Goal: Task Accomplishment & Management: Manage account settings

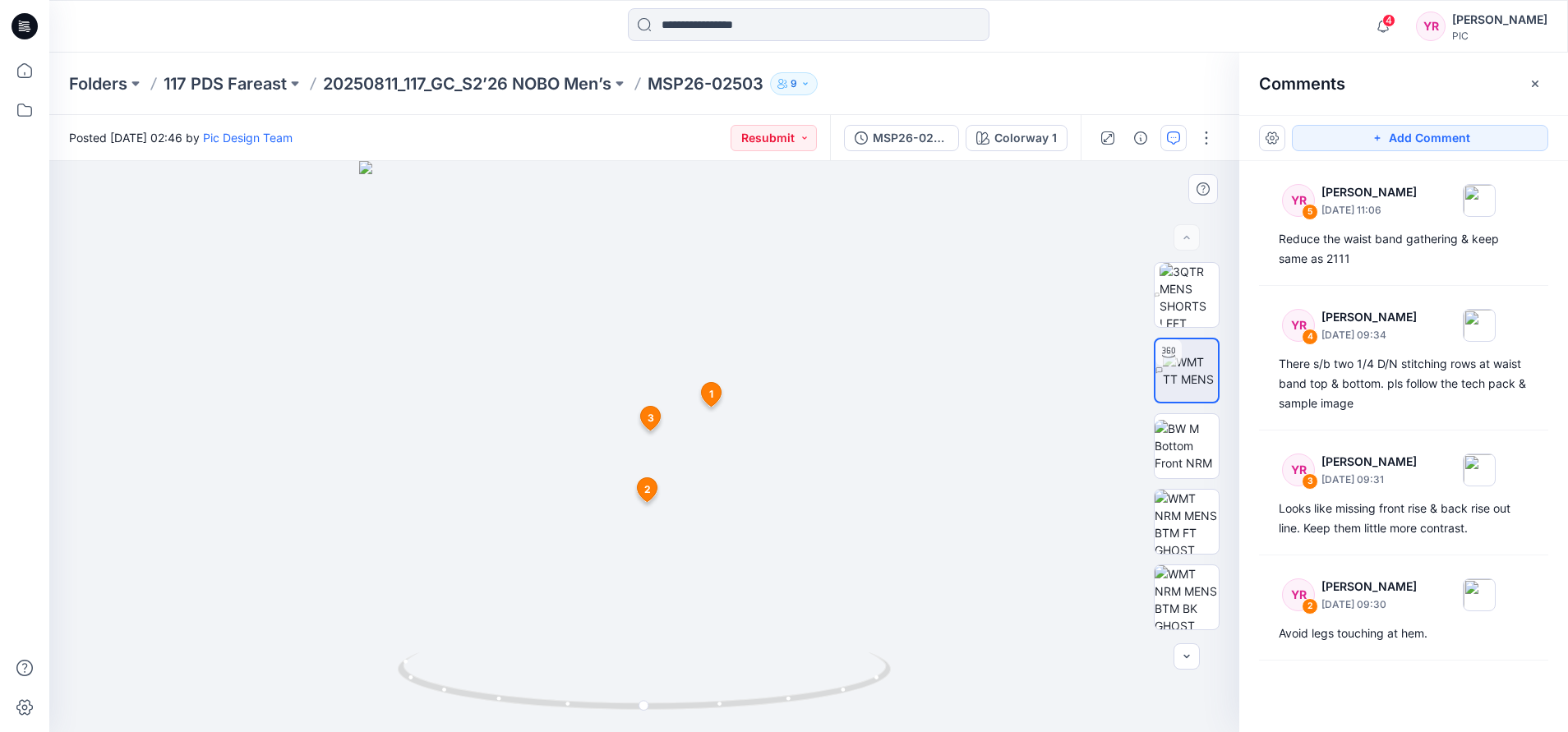
click at [338, 301] on div at bounding box center [644, 447] width 1189 height 571
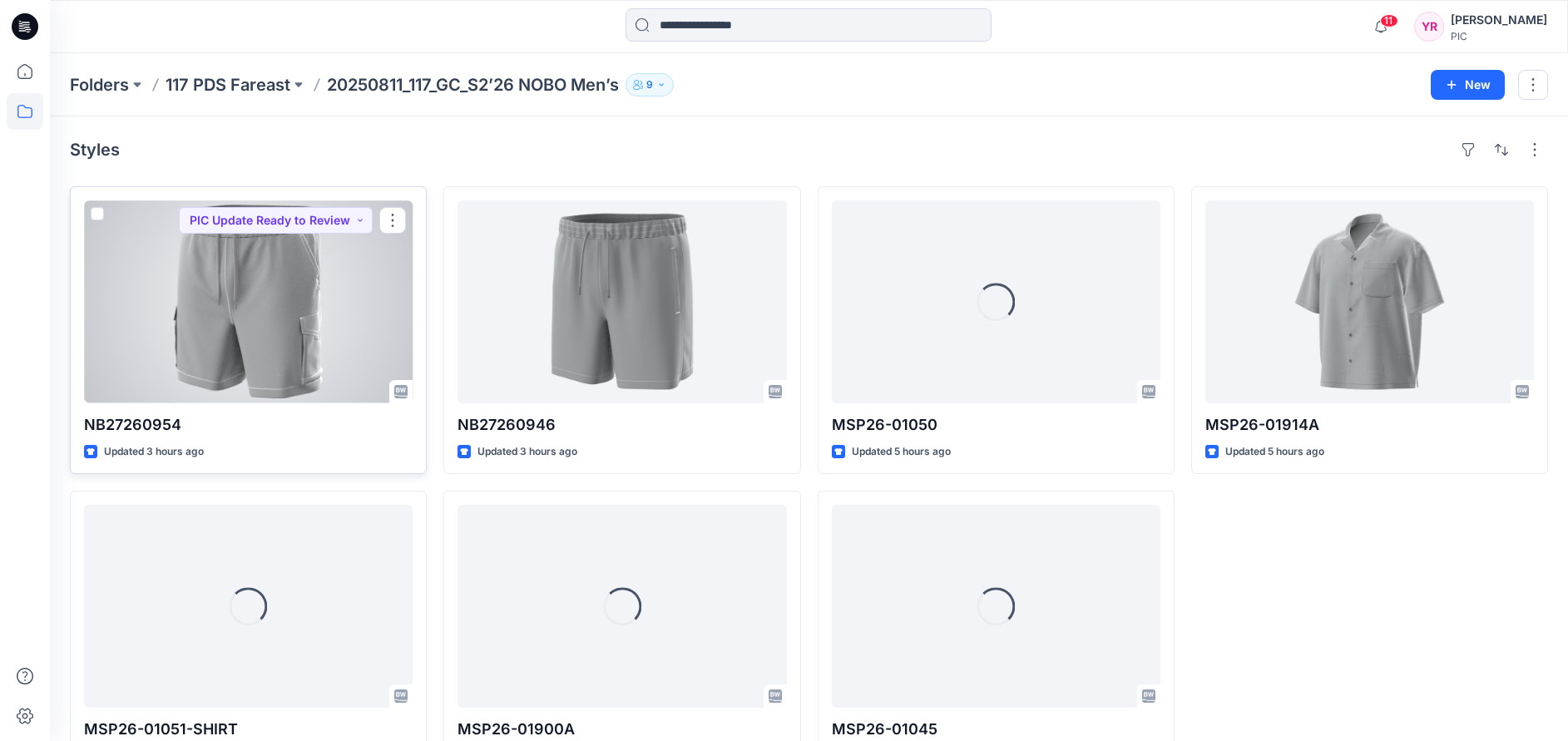
click at [333, 328] on div at bounding box center [248, 301] width 329 height 203
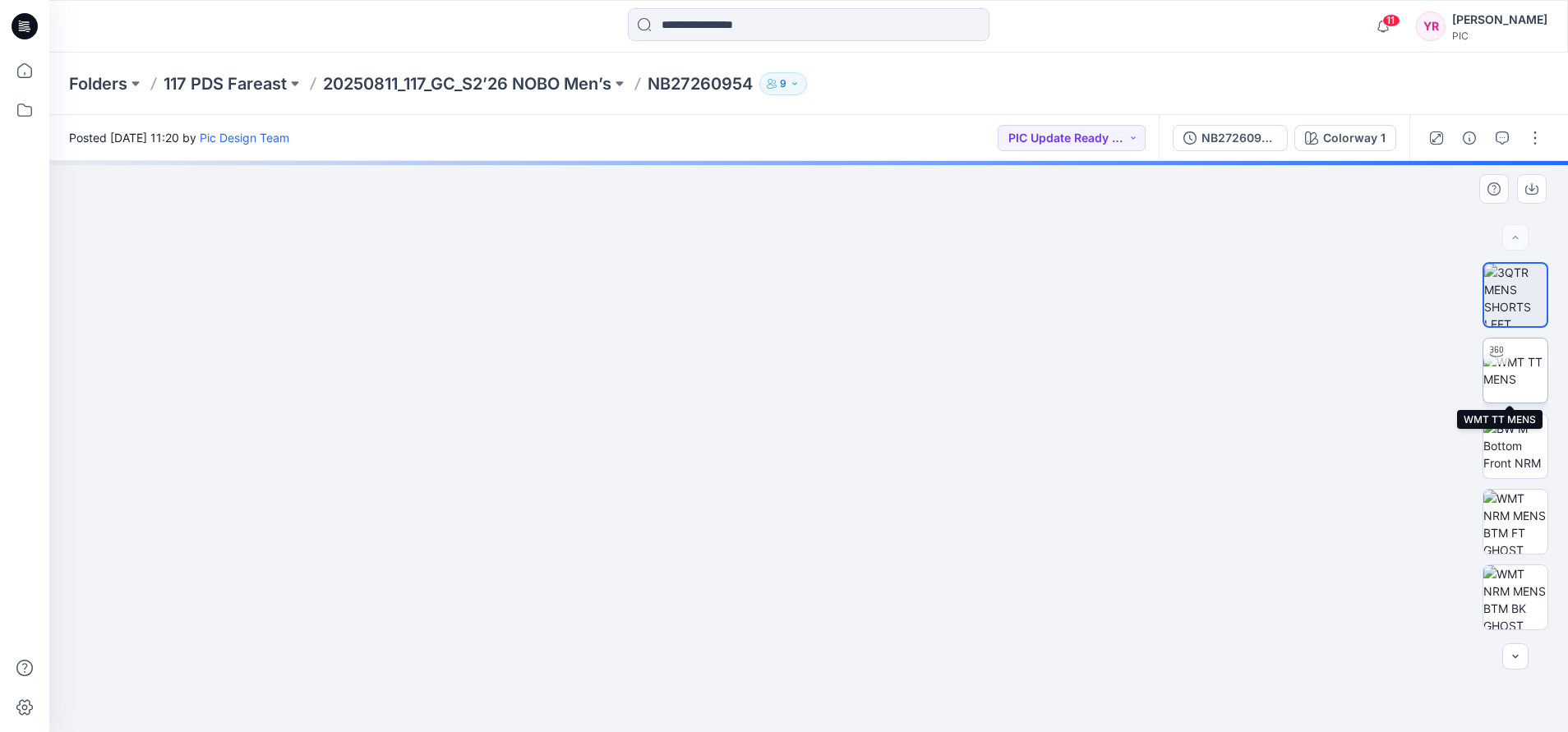
click at [1512, 383] on img at bounding box center [1515, 370] width 64 height 35
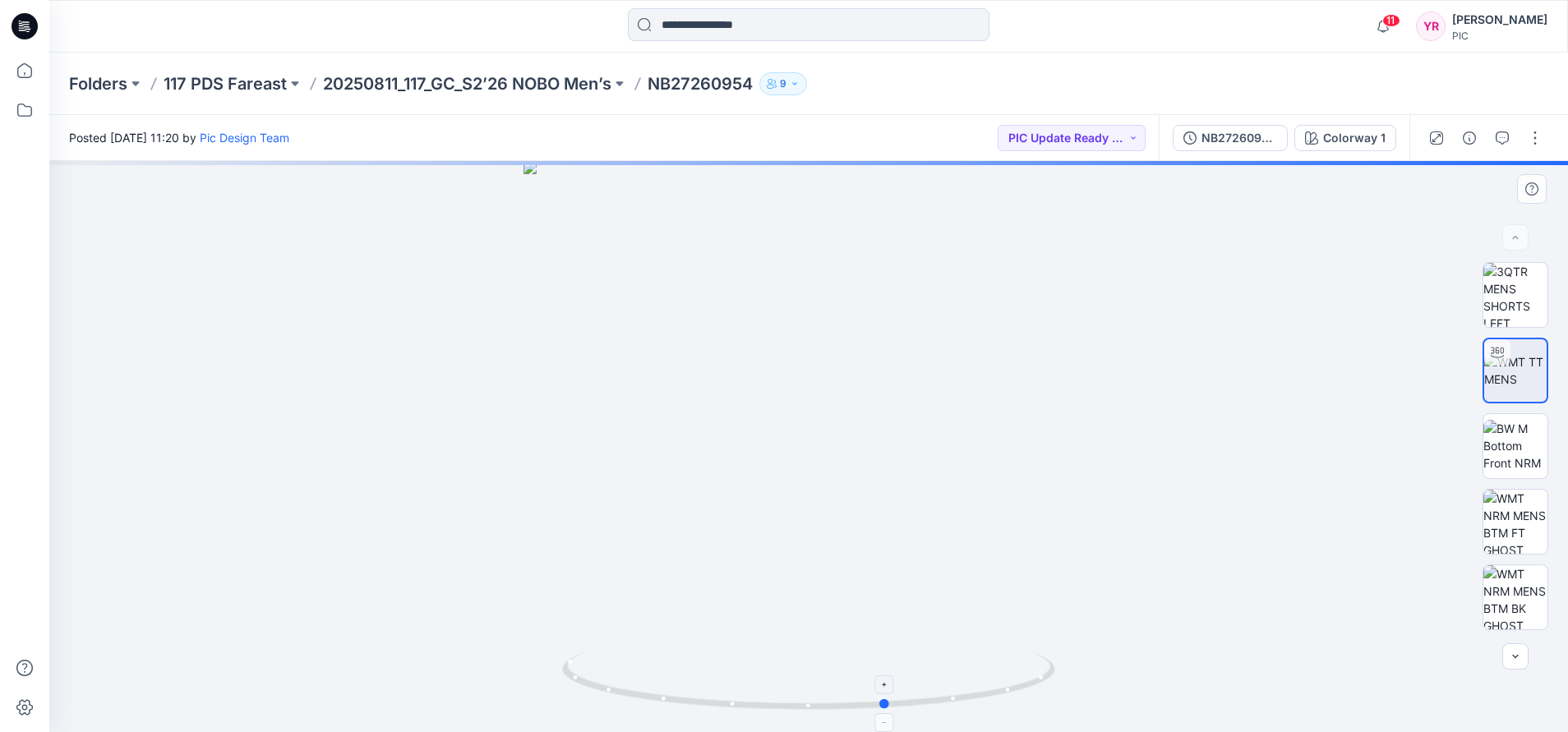
drag, startPoint x: 807, startPoint y: 706, endPoint x: 885, endPoint y: 706, distance: 78.0
click at [885, 706] on circle at bounding box center [885, 704] width 10 height 10
drag, startPoint x: 880, startPoint y: 706, endPoint x: 1280, endPoint y: 582, distance: 418.8
click at [1280, 582] on div at bounding box center [809, 447] width 1519 height 571
click at [1506, 302] on img at bounding box center [1515, 295] width 64 height 64
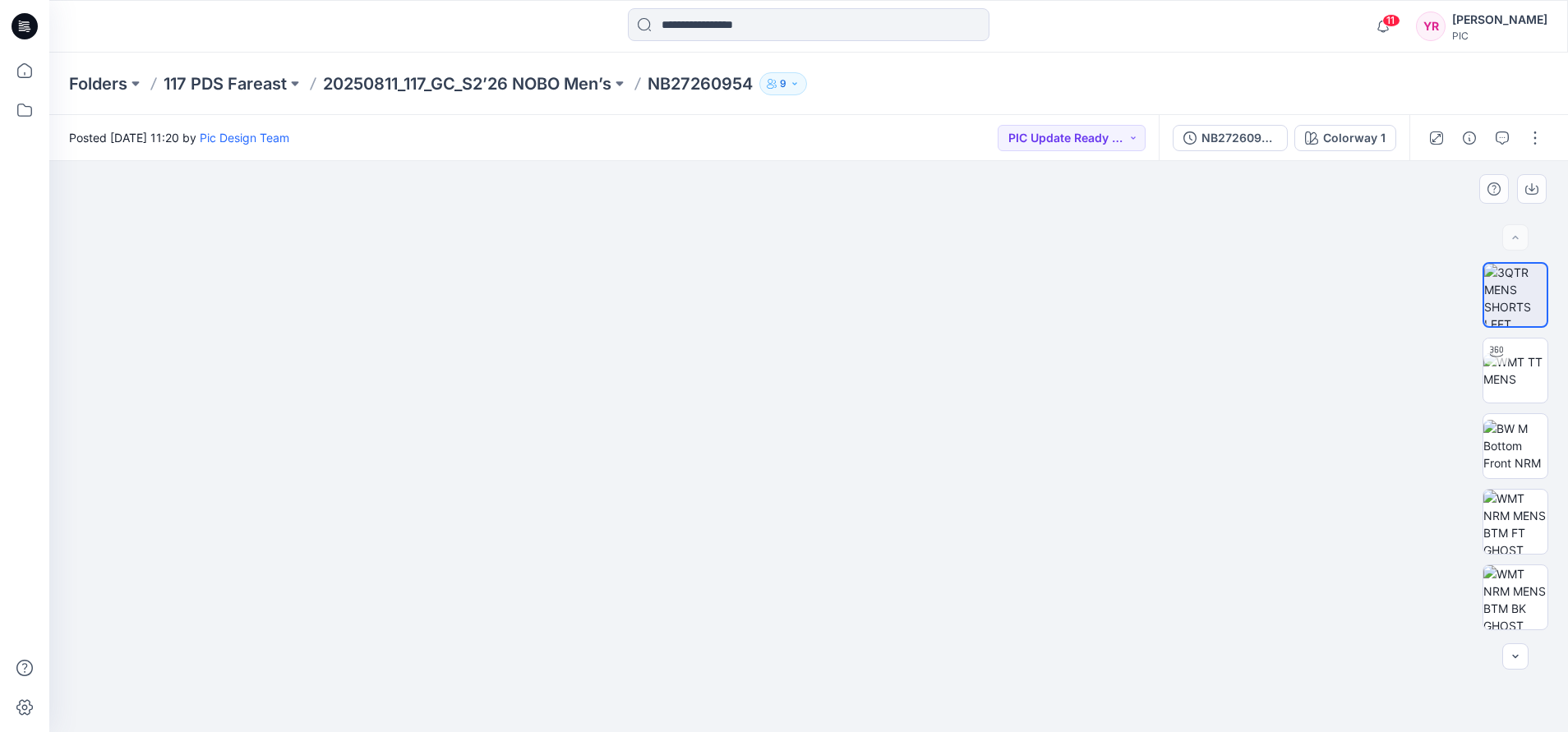
drag, startPoint x: 992, startPoint y: 321, endPoint x: 989, endPoint y: 557, distance: 236.0
click at [989, 557] on img at bounding box center [804, 319] width 1555 height 826
click at [1133, 139] on button "PIC Update Ready to Review" at bounding box center [1071, 138] width 148 height 26
click at [1066, 218] on p "Accepted" at bounding box center [1059, 214] width 52 height 21
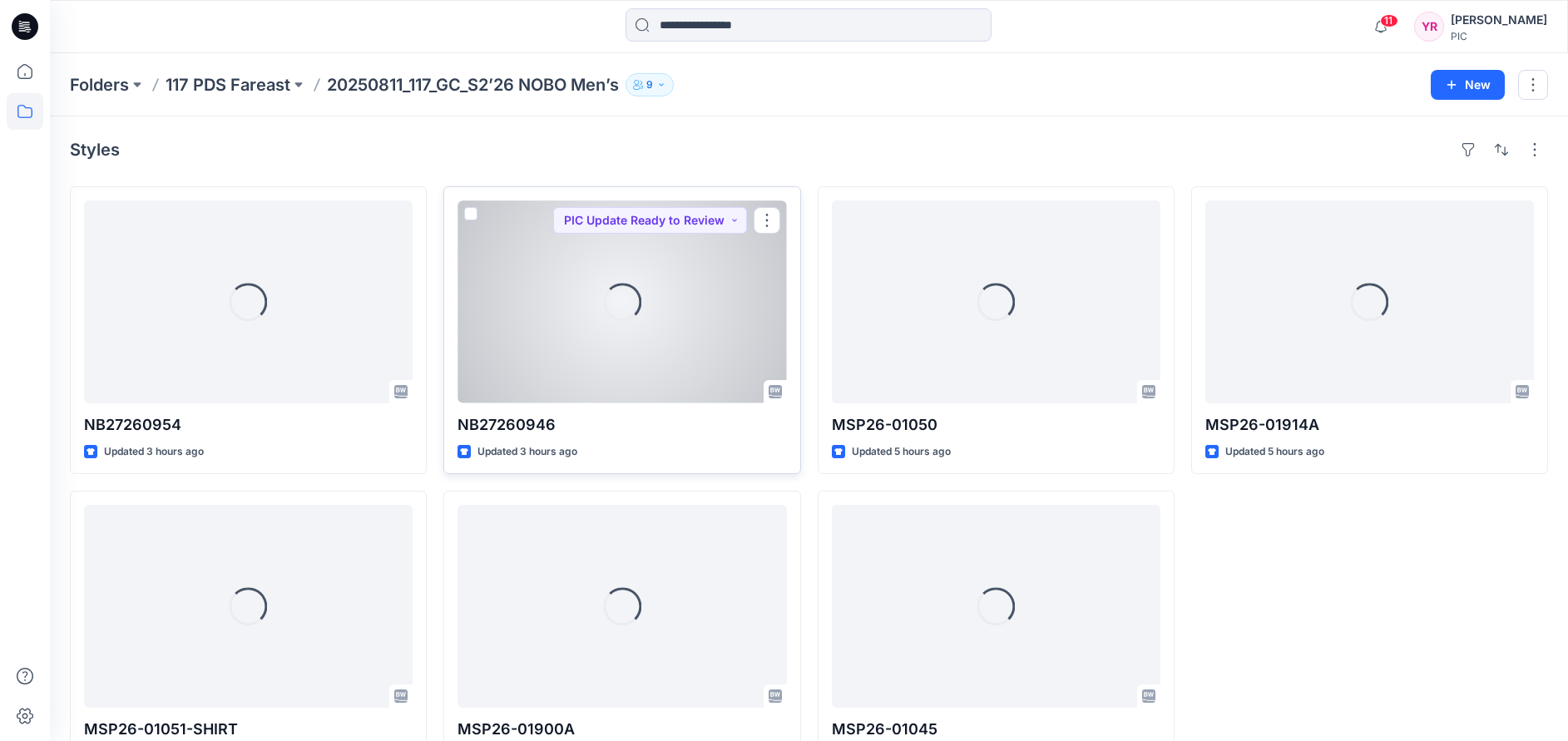
click at [588, 350] on div "Loading..." at bounding box center [622, 301] width 329 height 203
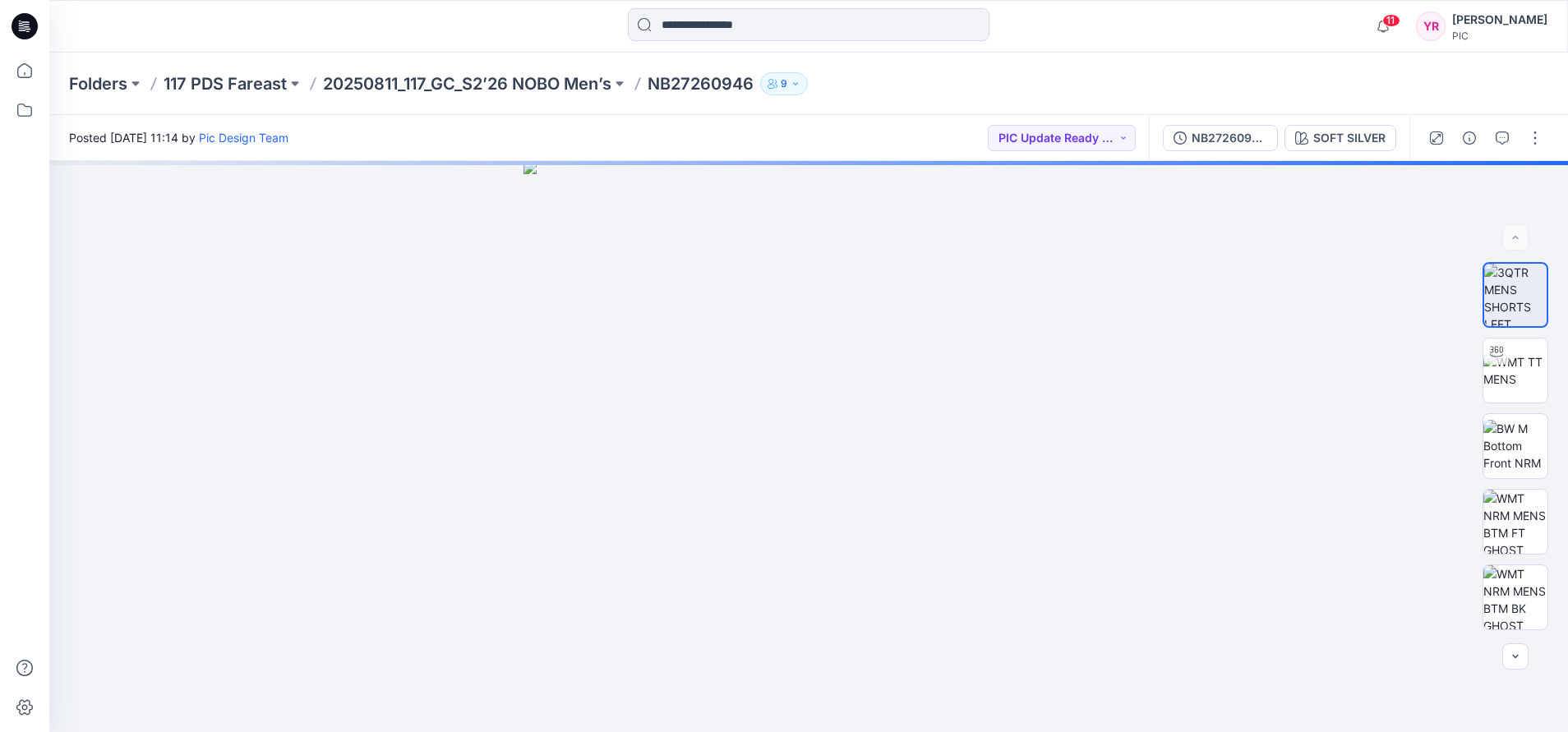
click at [114, 18] on div at bounding box center [239, 26] width 380 height 36
drag, startPoint x: 848, startPoint y: 276, endPoint x: 804, endPoint y: 415, distance: 145.8
click at [804, 420] on img at bounding box center [809, 300] width 1446 height 863
click at [1505, 371] on img at bounding box center [1515, 370] width 64 height 35
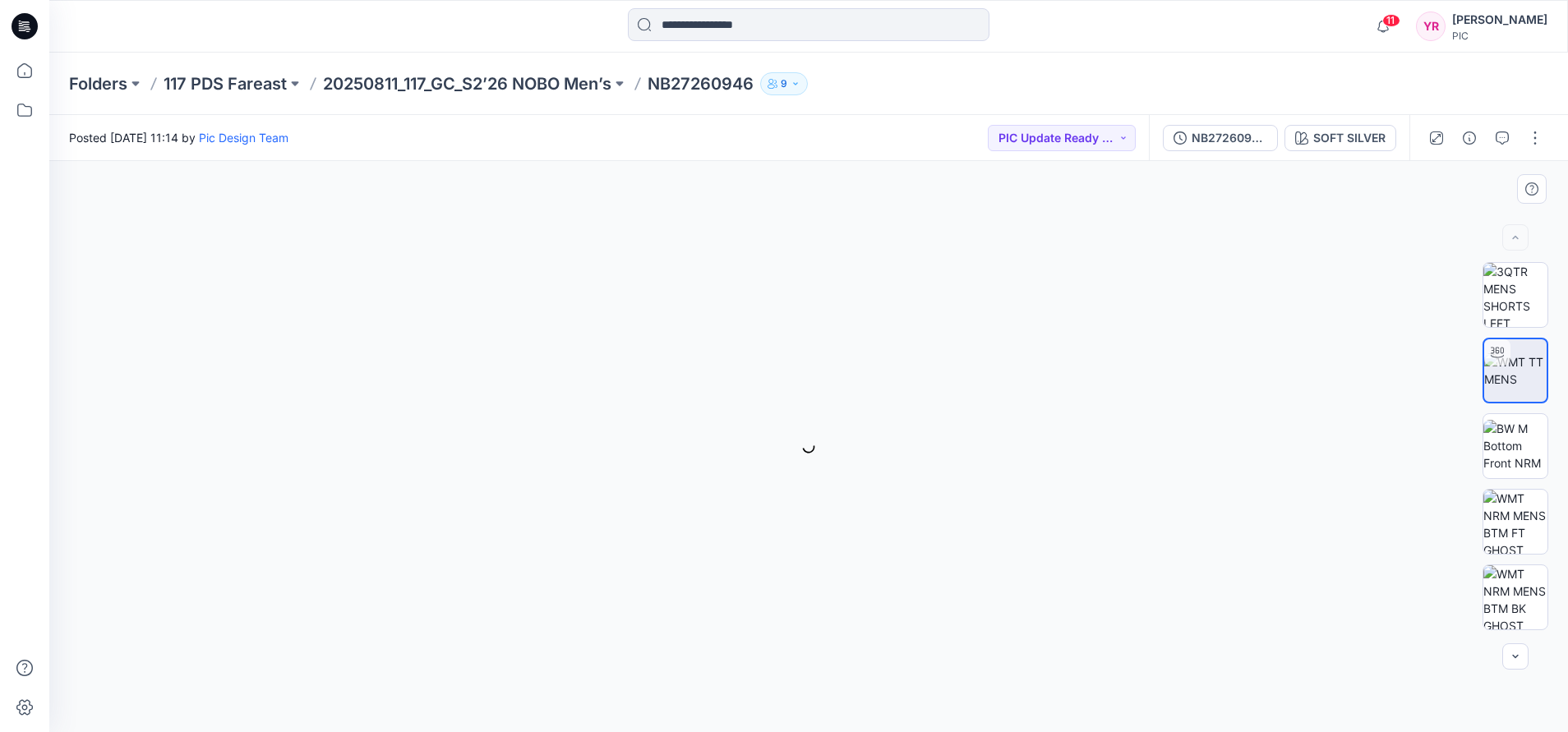
click at [1524, 372] on img at bounding box center [1515, 370] width 62 height 35
click at [1519, 288] on img at bounding box center [1515, 295] width 64 height 64
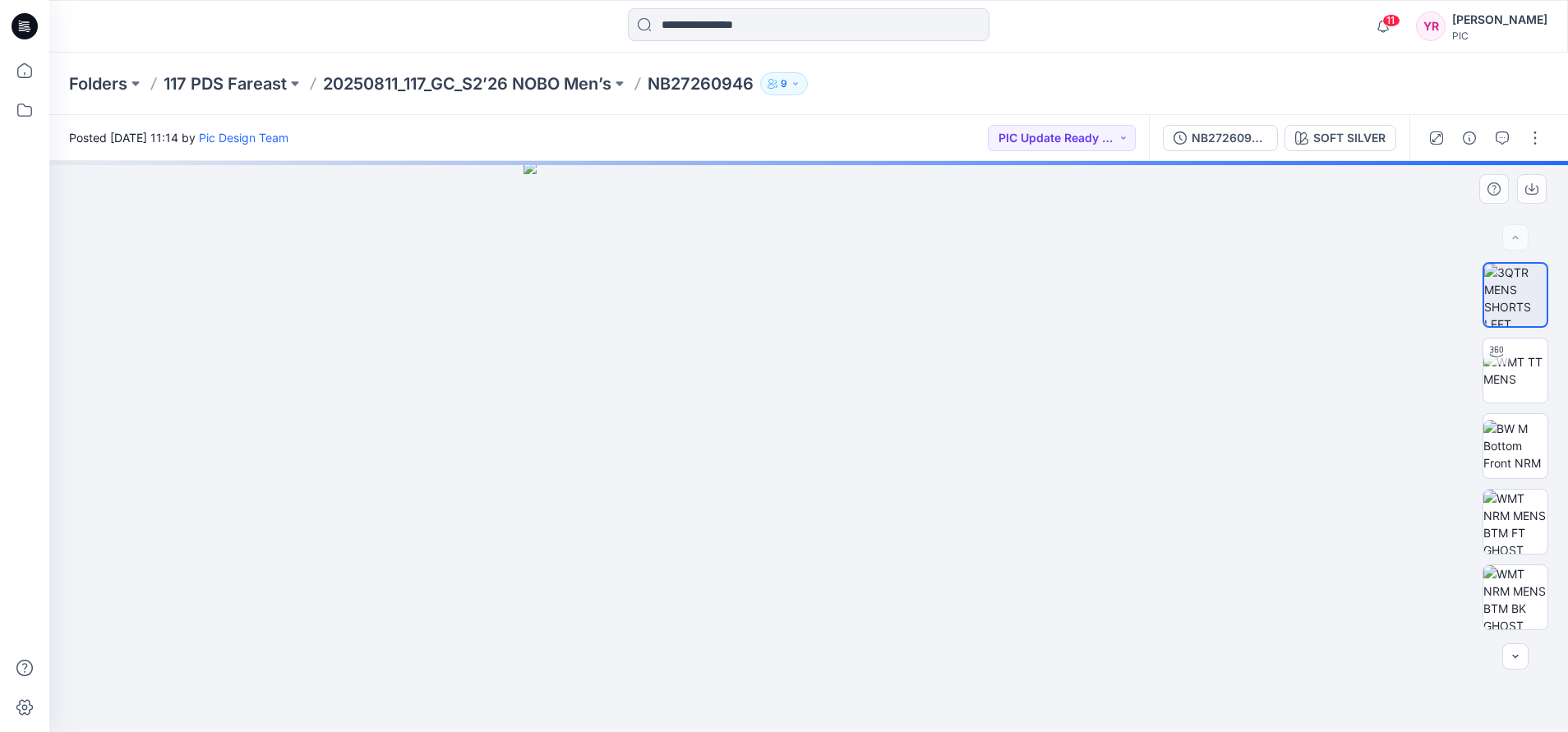
click at [836, 436] on img at bounding box center [809, 447] width 571 height 571
click at [1506, 367] on img at bounding box center [1515, 370] width 64 height 35
drag, startPoint x: 810, startPoint y: 714, endPoint x: 854, endPoint y: 708, distance: 44.4
click at [854, 708] on icon at bounding box center [810, 683] width 497 height 62
drag, startPoint x: 811, startPoint y: 708, endPoint x: 1197, endPoint y: 626, distance: 394.6
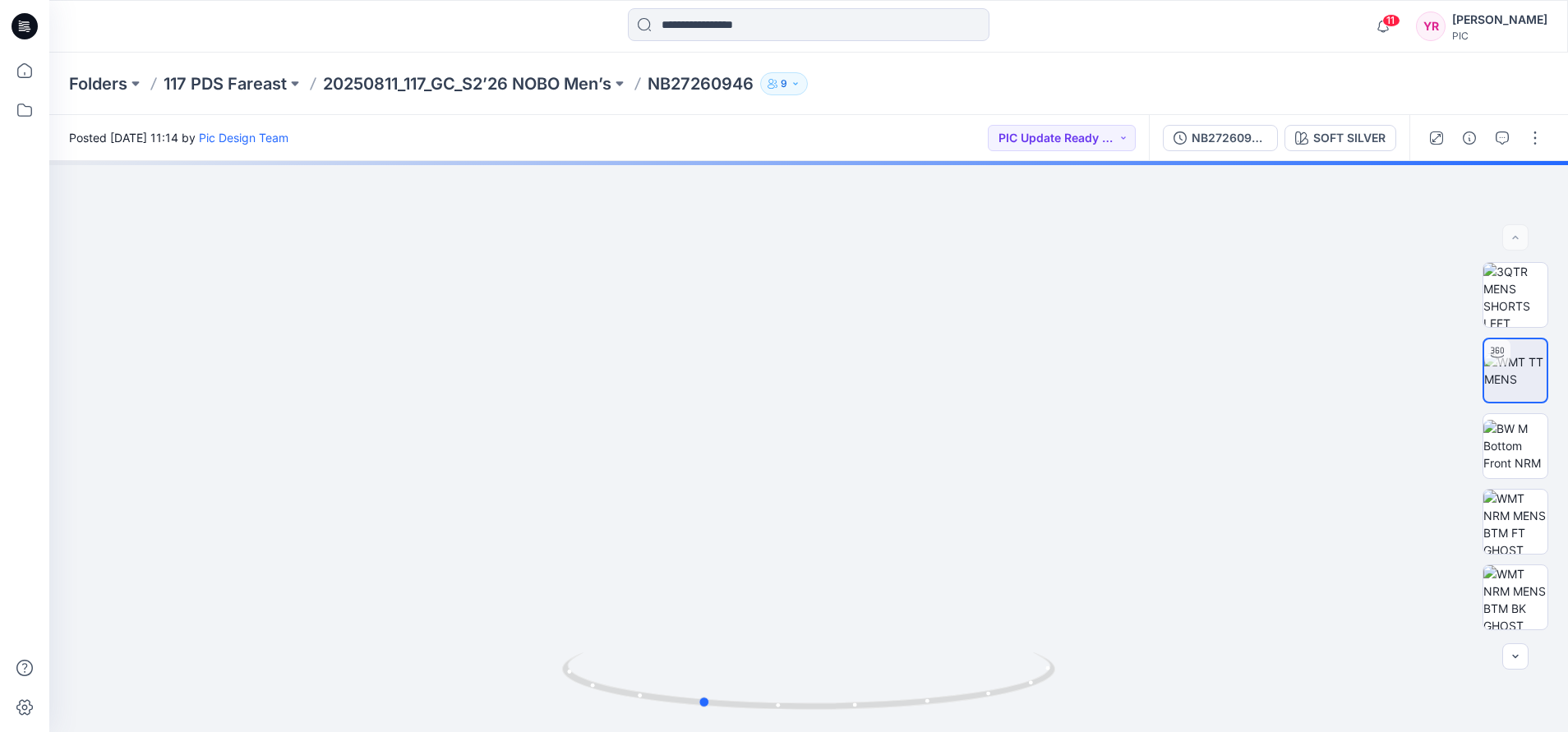
click at [1197, 626] on div at bounding box center [809, 447] width 1519 height 571
drag, startPoint x: 710, startPoint y: 711, endPoint x: 1303, endPoint y: 628, distance: 598.8
click at [1303, 628] on div at bounding box center [809, 447] width 1519 height 571
click at [1326, 487] on img at bounding box center [809, 188] width 1603 height 1086
click at [1113, 139] on button "PIC Update Ready to Review" at bounding box center [1062, 138] width 148 height 26
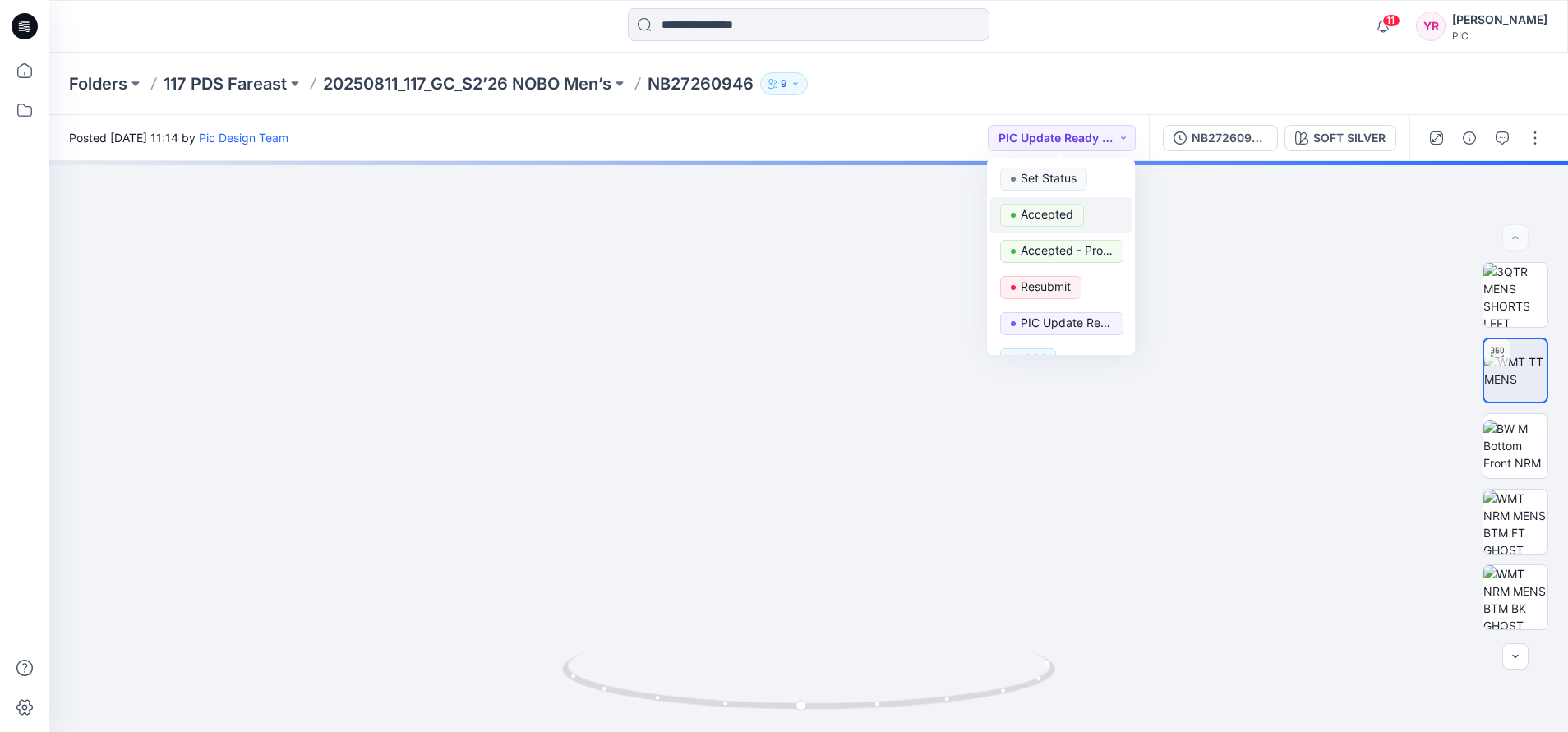
click at [1064, 216] on p "Accepted" at bounding box center [1047, 214] width 52 height 21
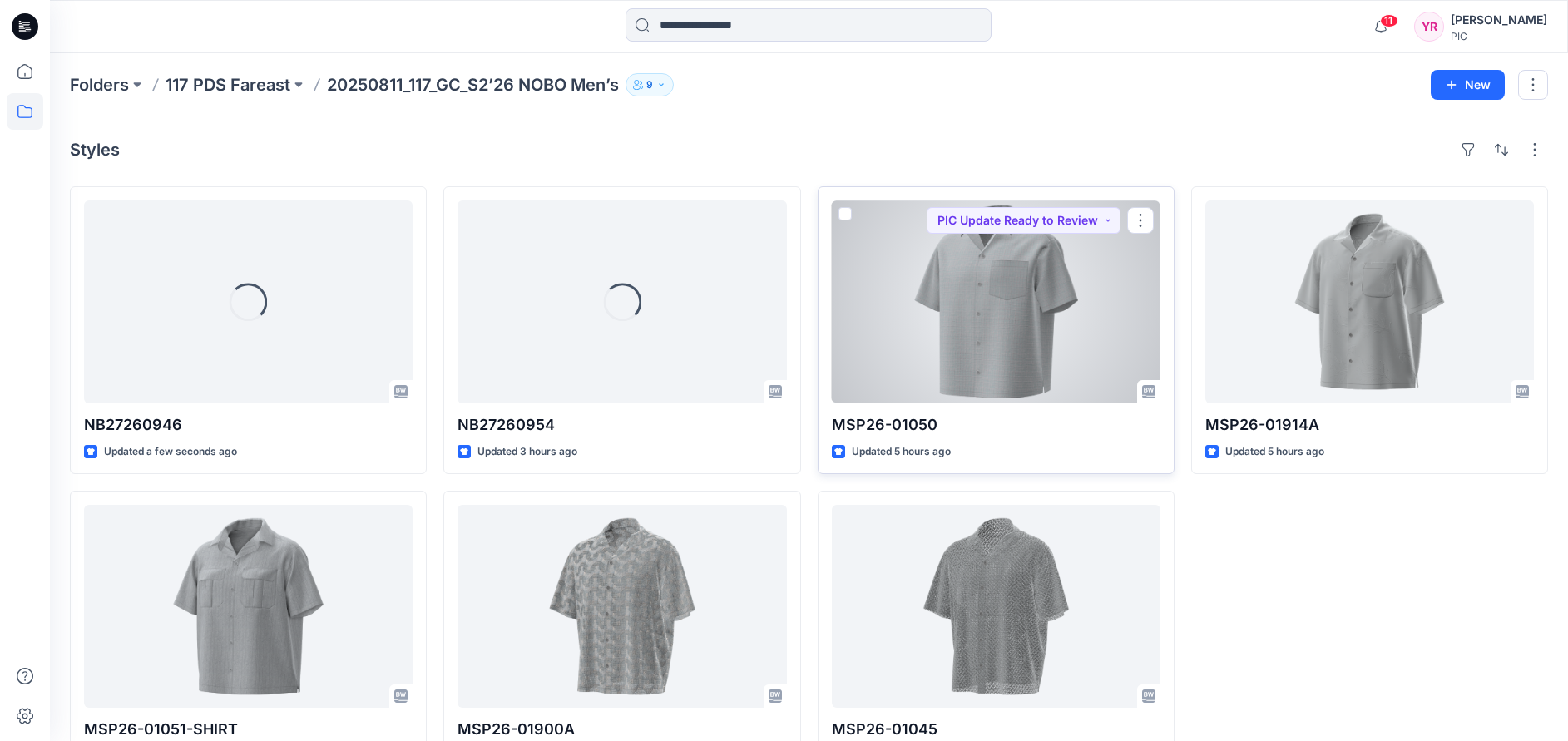
click at [1024, 314] on div at bounding box center [997, 301] width 329 height 203
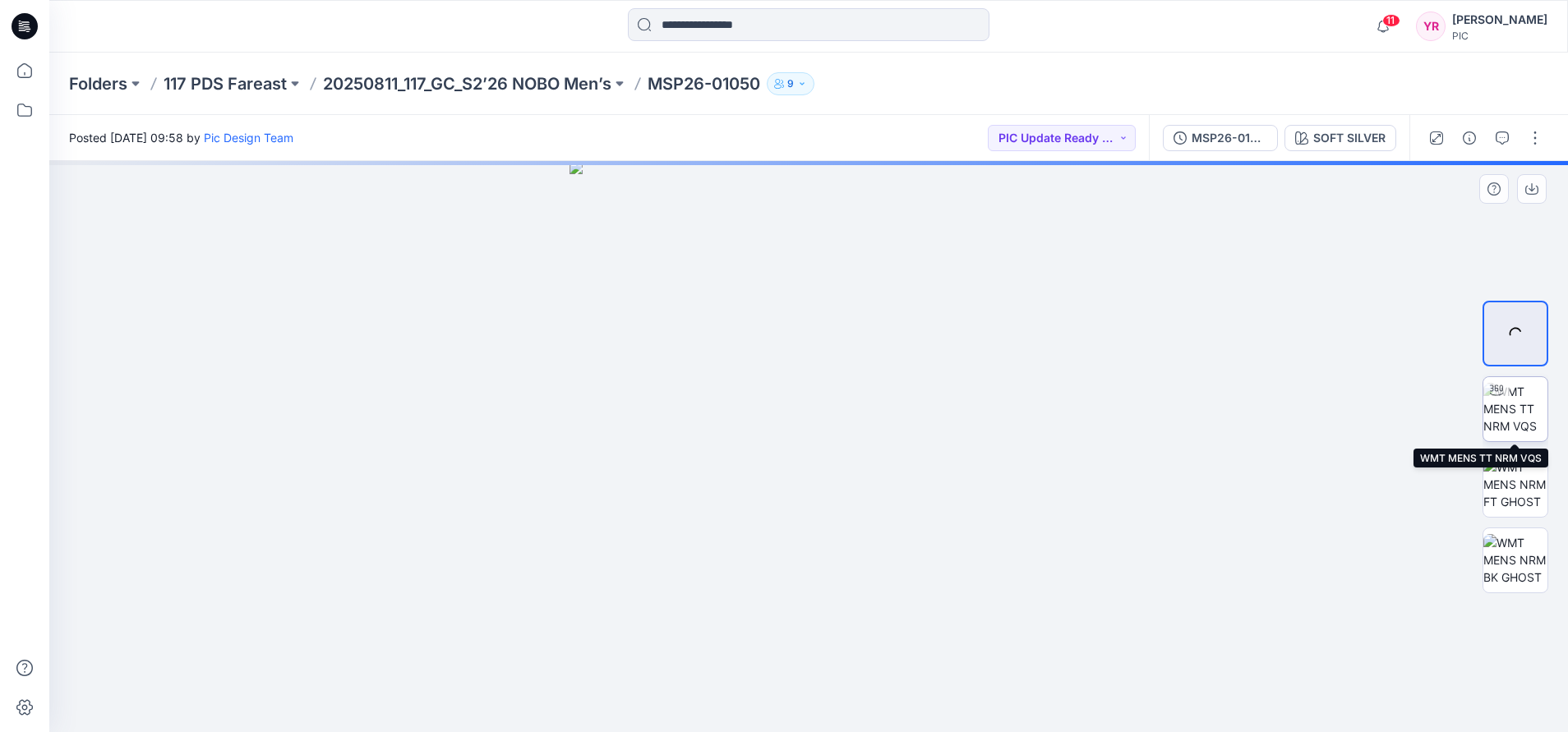
click at [1502, 410] on img at bounding box center [1515, 407] width 64 height 51
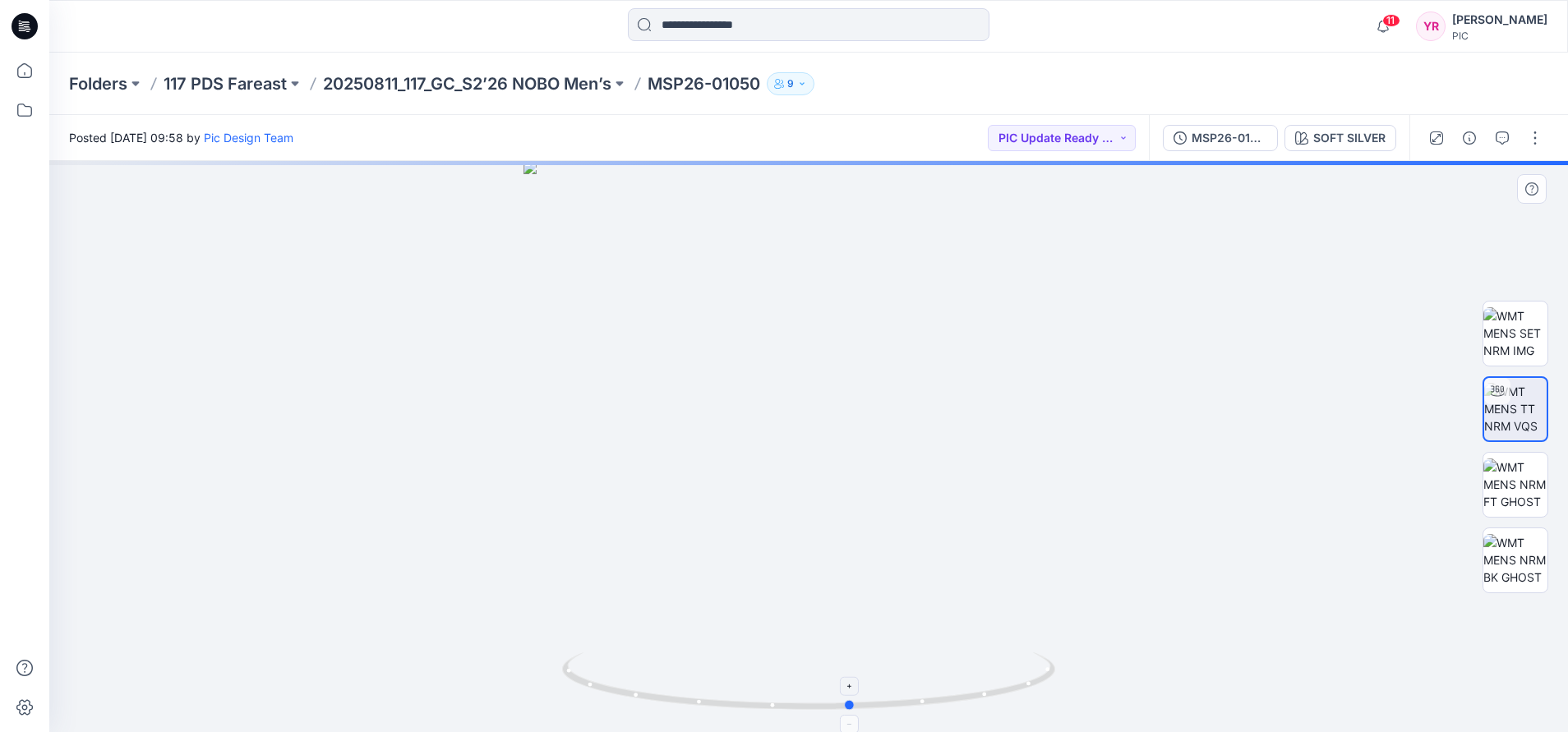
drag, startPoint x: 812, startPoint y: 713, endPoint x: 854, endPoint y: 708, distance: 42.3
click at [854, 708] on div at bounding box center [809, 447] width 1519 height 571
